Goal: Task Accomplishment & Management: Complete application form

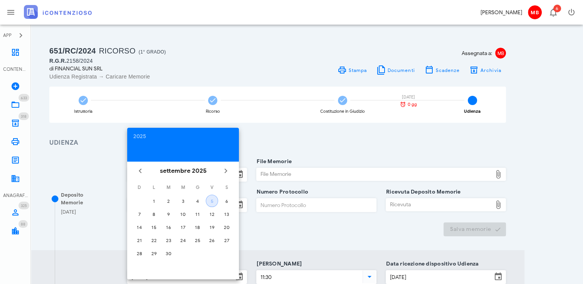
click at [215, 199] on div "5" at bounding box center [212, 201] width 12 height 6
type input "[DATE]"
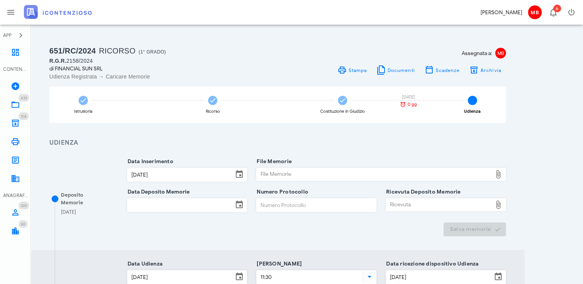
drag, startPoint x: 182, startPoint y: 193, endPoint x: 181, endPoint y: 198, distance: 5.6
click at [181, 196] on div "Data Deposito Memorie" at bounding box center [187, 207] width 120 height 30
click at [180, 202] on input "Data Deposito Memorie" at bounding box center [181, 205] width 106 height 13
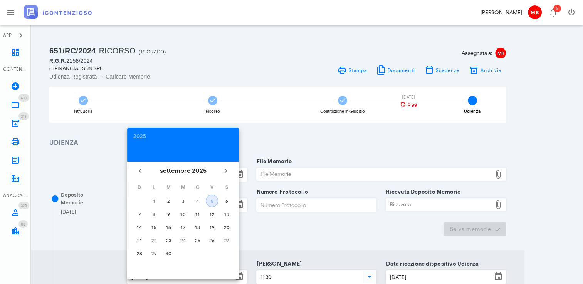
click at [212, 199] on div "5" at bounding box center [212, 201] width 12 height 6
type input "[DATE]"
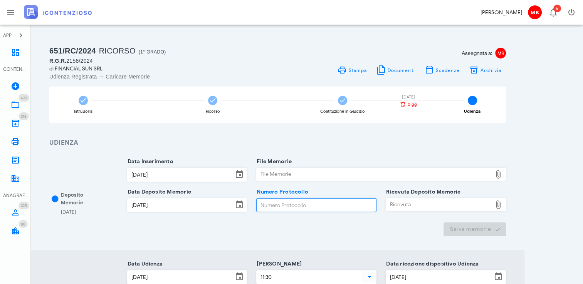
click at [273, 207] on input "Numero Protocollo" at bounding box center [316, 205] width 119 height 13
type input "44"
click at [284, 175] on div "File Memorie" at bounding box center [374, 174] width 235 height 12
type input "C:\fakepath\memoria.pdf"
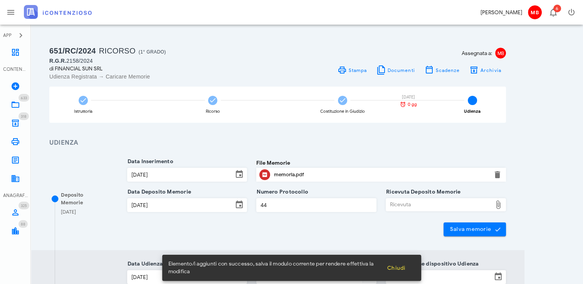
click at [394, 201] on div "Ricevuta" at bounding box center [439, 205] width 106 height 12
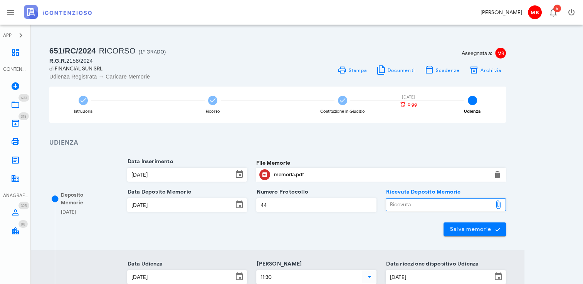
type input "C:\fakepath\NIR_D-3642880-2025.pdf"
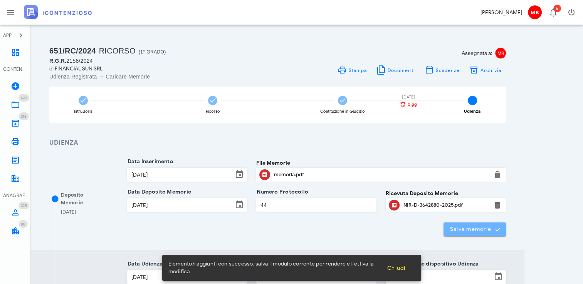
click at [472, 228] on span "Salva memorie" at bounding box center [475, 229] width 50 height 7
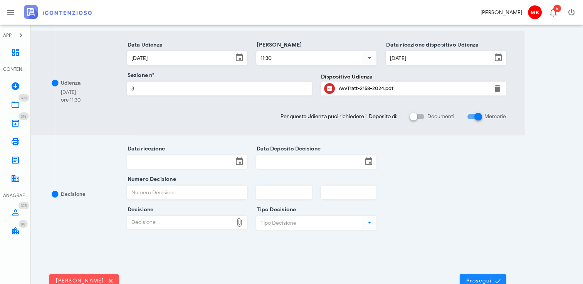
scroll to position [267, 0]
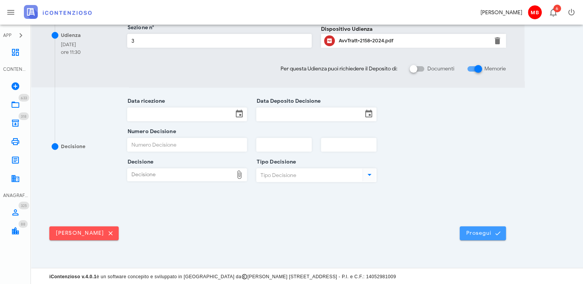
click at [476, 234] on span "Prosegui" at bounding box center [483, 233] width 34 height 7
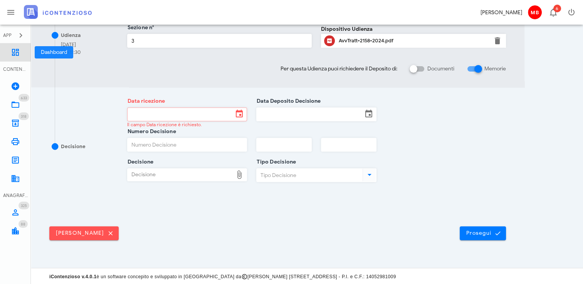
click at [18, 54] on icon at bounding box center [15, 52] width 9 height 9
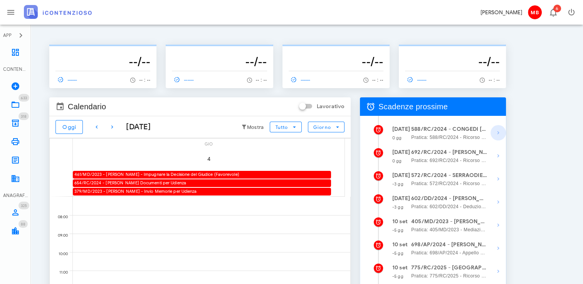
click at [499, 132] on icon "button" at bounding box center [498, 132] width 9 height 9
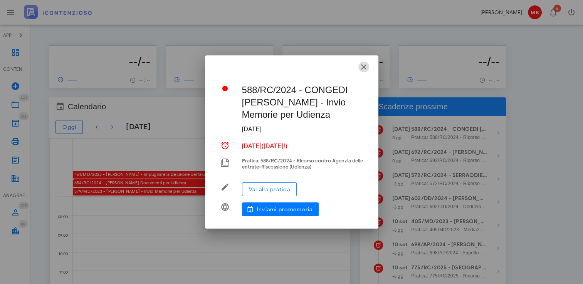
click at [366, 66] on icon "button" at bounding box center [363, 66] width 9 height 9
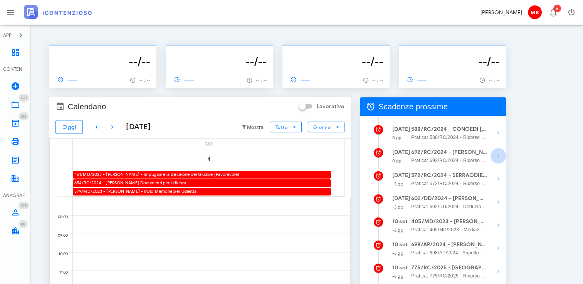
click at [497, 156] on icon "button" at bounding box center [498, 155] width 9 height 9
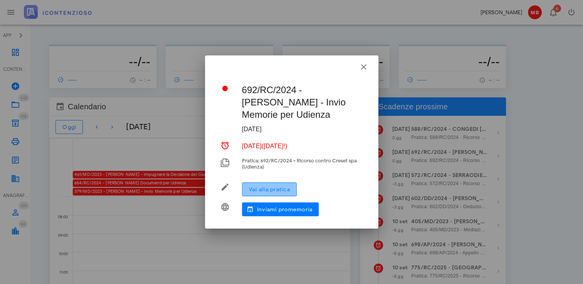
click at [269, 191] on span "Vai alla pratica" at bounding box center [269, 189] width 42 height 7
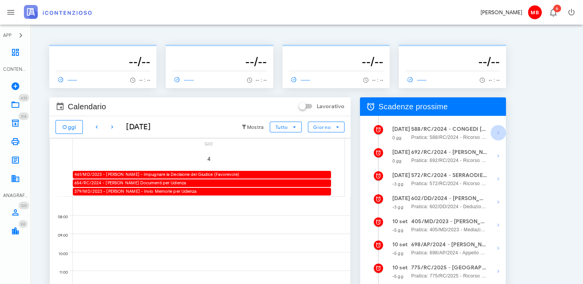
click at [496, 133] on icon "button" at bounding box center [498, 132] width 9 height 9
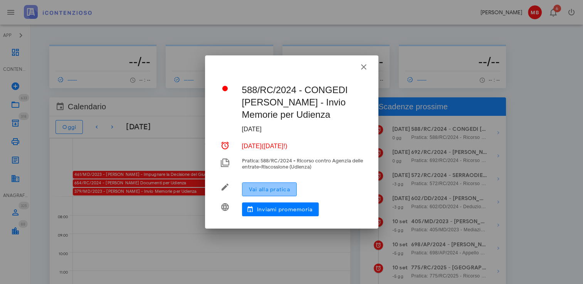
click at [284, 188] on span "Vai alla pratica" at bounding box center [269, 189] width 42 height 7
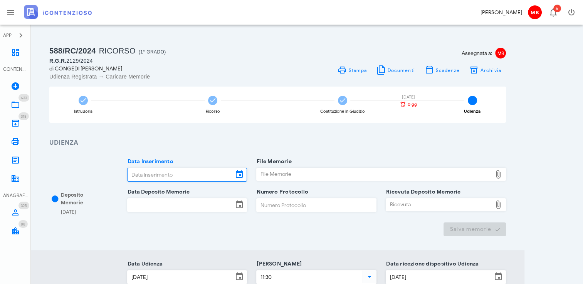
click at [186, 178] on input "Data Inserimento" at bounding box center [181, 174] width 106 height 13
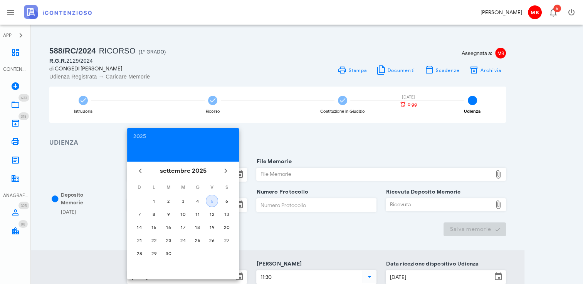
click at [212, 201] on div "5" at bounding box center [212, 201] width 12 height 6
type input "[DATE]"
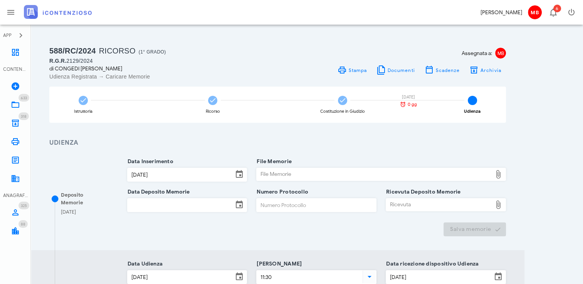
click at [188, 206] on input "Data Deposito Memorie" at bounding box center [181, 205] width 106 height 13
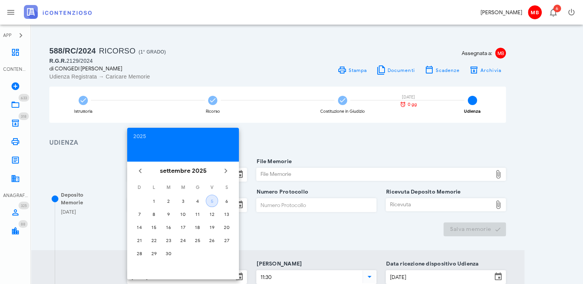
click at [217, 201] on button "5" at bounding box center [212, 201] width 12 height 12
type input "[DATE]"
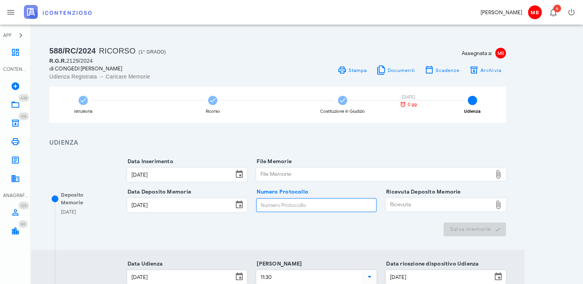
click at [268, 208] on input "Numero Protocollo" at bounding box center [316, 205] width 119 height 13
type input "33"
click at [280, 175] on div "File Memorie" at bounding box center [374, 174] width 235 height 12
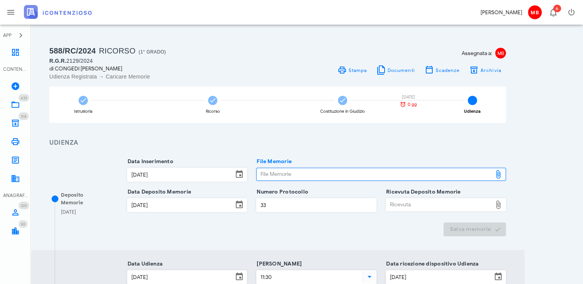
type input "C:\fakepath\memoria.pdf"
click at [403, 201] on div "Ricevuta" at bounding box center [439, 205] width 106 height 12
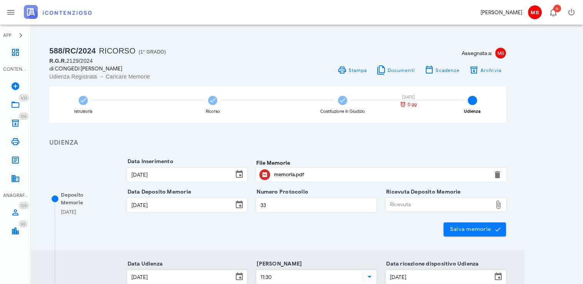
type input "C:\fakepath\NIR_D-3642949-2025.pdf"
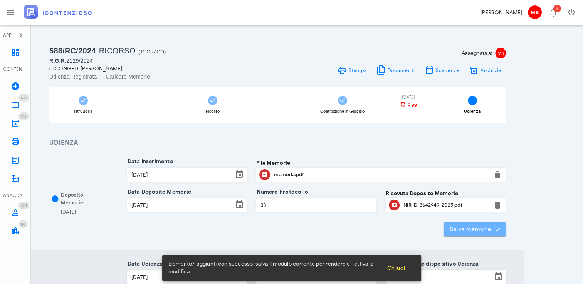
click at [467, 232] on span "Salva memorie" at bounding box center [475, 229] width 50 height 7
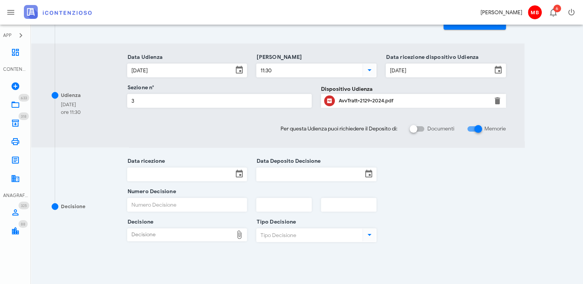
scroll to position [267, 0]
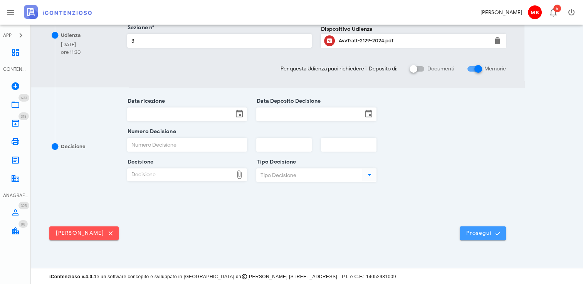
click at [478, 230] on span "Prosegui" at bounding box center [483, 233] width 34 height 7
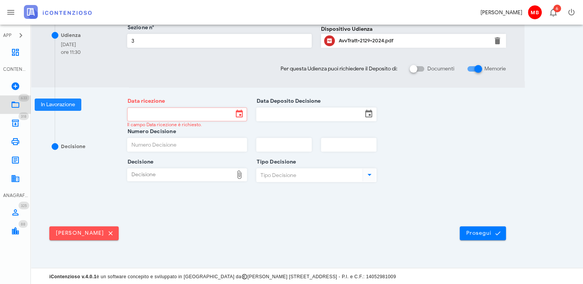
click at [18, 104] on icon at bounding box center [15, 104] width 9 height 9
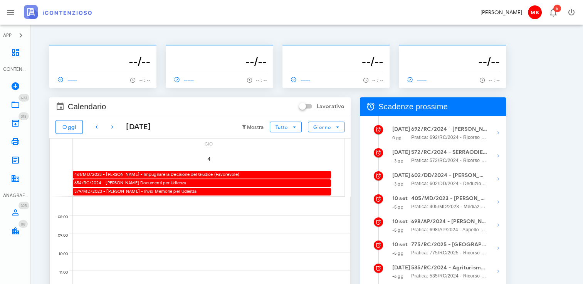
click at [539, 101] on div "-------------- --/-- ------ -- : -- -------------- --/-- ------ -- : -- -------…" at bounding box center [307, 203] width 534 height 339
click at [482, 137] on span "Pratica: 692/RC/2024 - Ricorso contro Creset spa (Udienza)" at bounding box center [449, 138] width 76 height 8
click at [500, 129] on icon "button" at bounding box center [498, 132] width 9 height 9
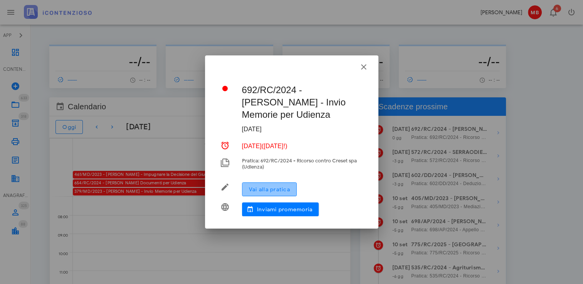
click at [284, 191] on span "Vai alla pratica" at bounding box center [269, 189] width 42 height 7
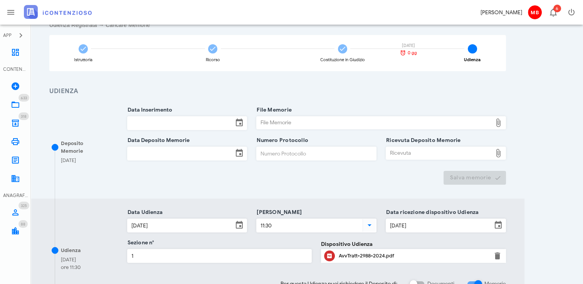
scroll to position [39, 0]
